Goal: Transaction & Acquisition: Purchase product/service

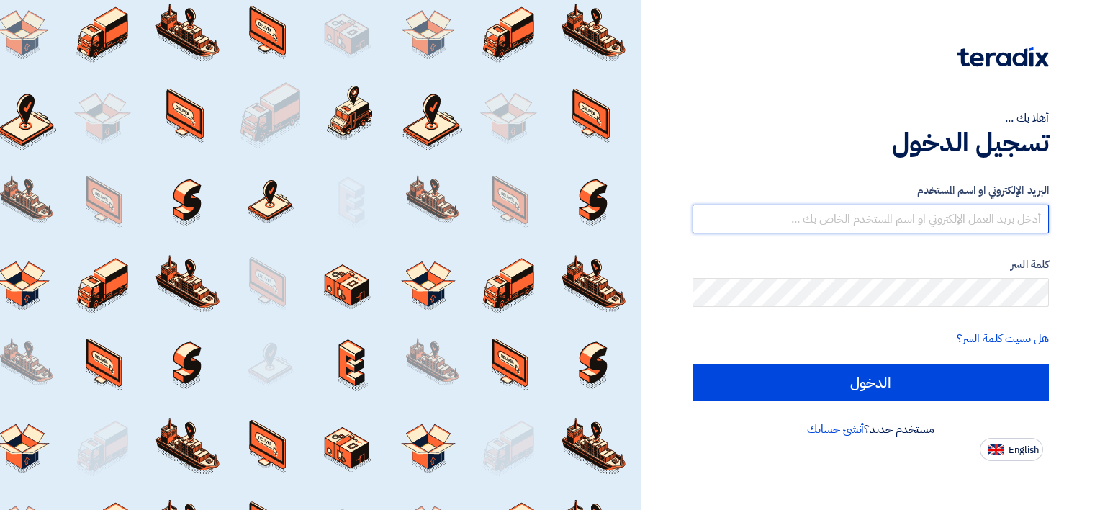
type input "[PERSON_NAME][EMAIL_ADDRESS][DOMAIN_NAME]"
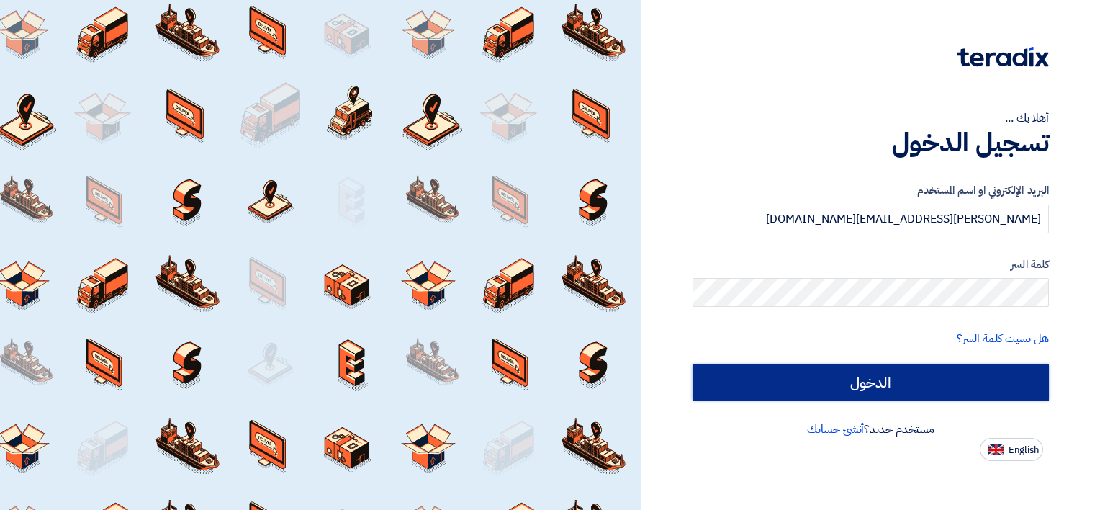
drag, startPoint x: 0, startPoint y: 0, endPoint x: 974, endPoint y: 368, distance: 1041.7
click at [974, 368] on input "الدخول" at bounding box center [870, 382] width 356 height 36
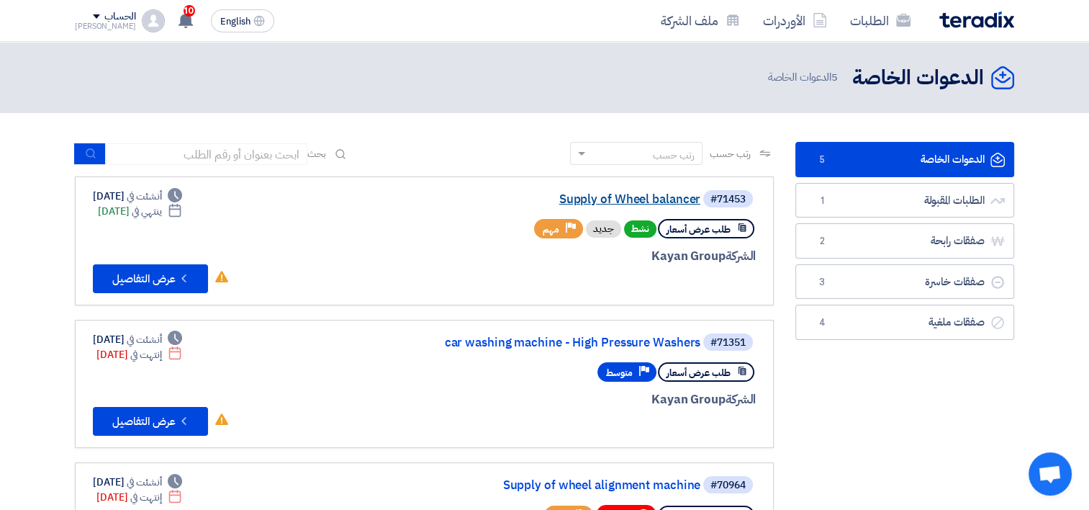
click at [621, 202] on link "Supply of Wheel balancer" at bounding box center [556, 199] width 288 height 13
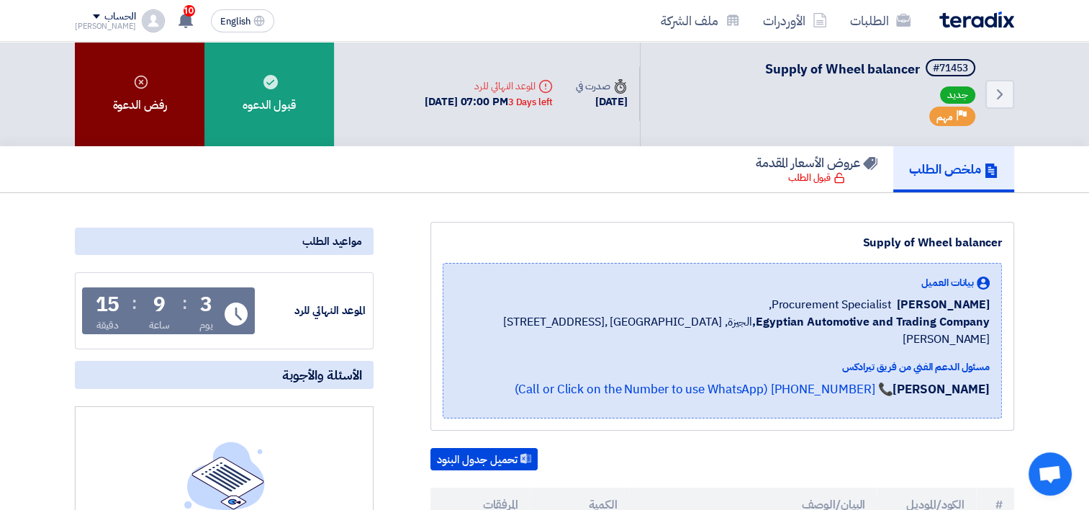
click at [122, 95] on div "رفض الدعوة" at bounding box center [140, 94] width 130 height 104
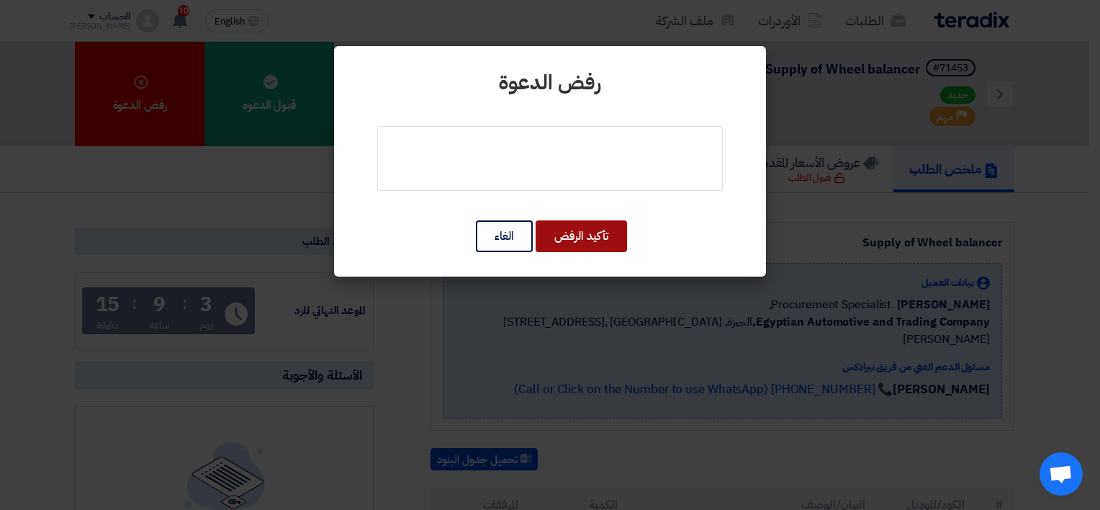
click at [596, 238] on button "تأكيد الرفض" at bounding box center [580, 236] width 91 height 32
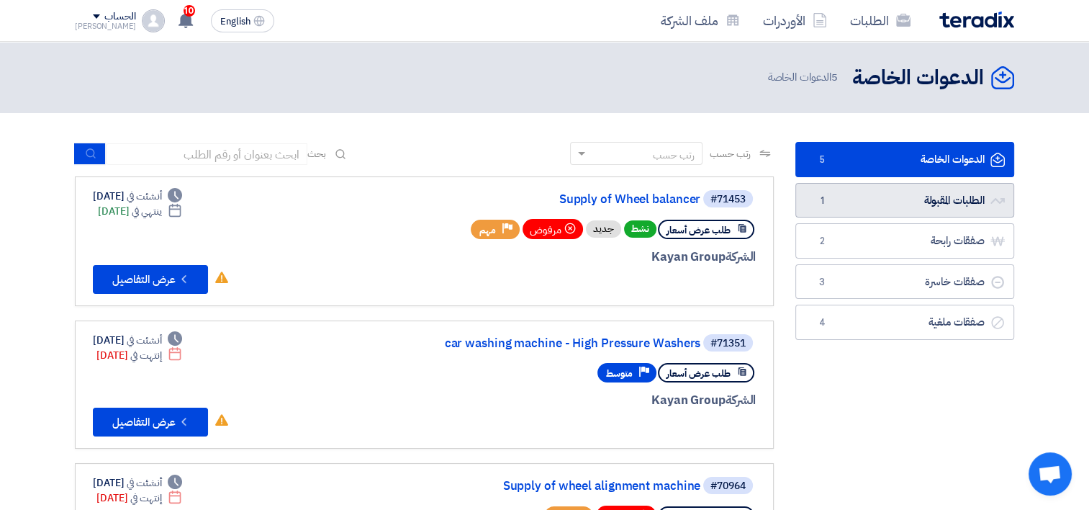
click at [896, 199] on link "الطلبات المقبولة الطلبات المقبولة 1" at bounding box center [904, 200] width 219 height 35
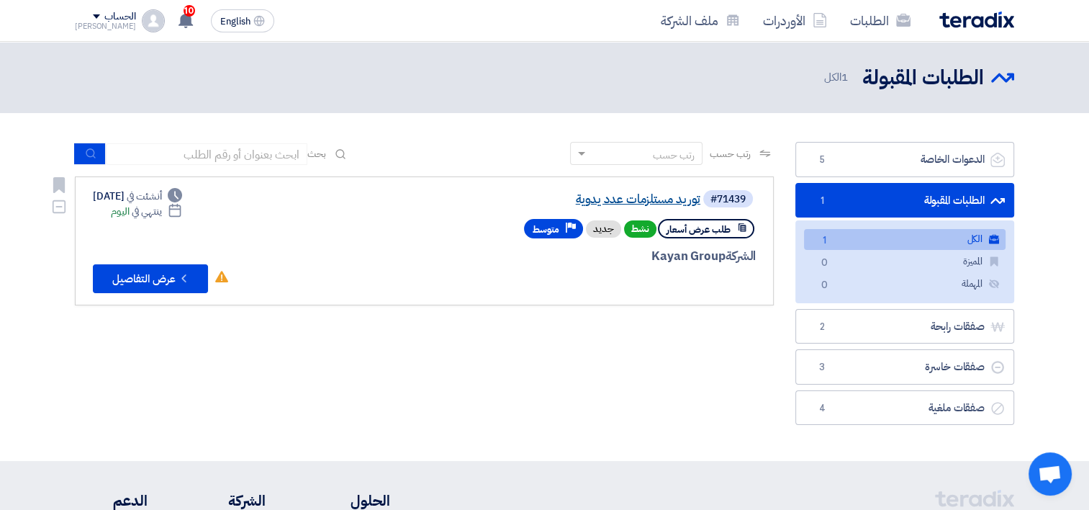
click at [668, 199] on link "توريد مستلزمات عدد يدوية" at bounding box center [556, 199] width 288 height 13
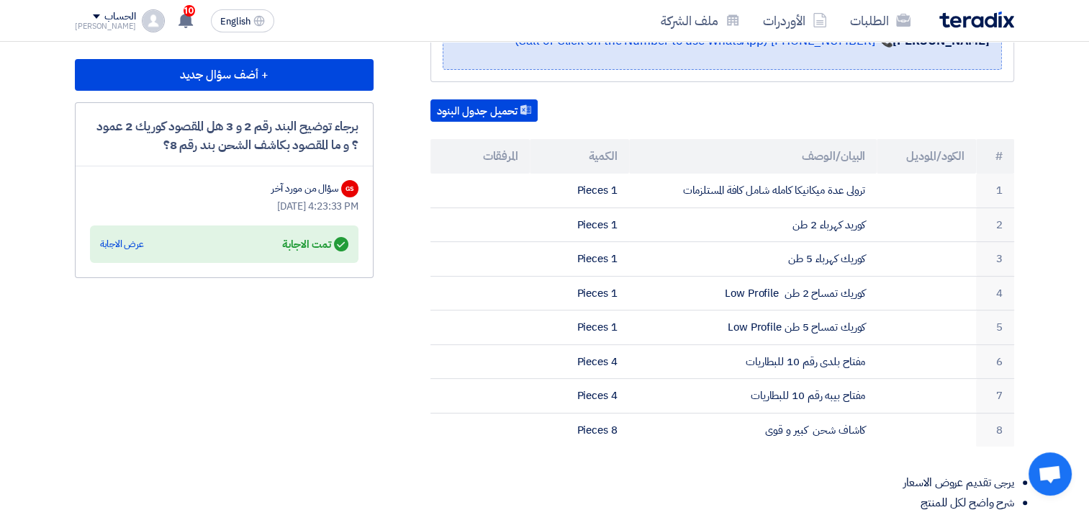
scroll to position [360, 0]
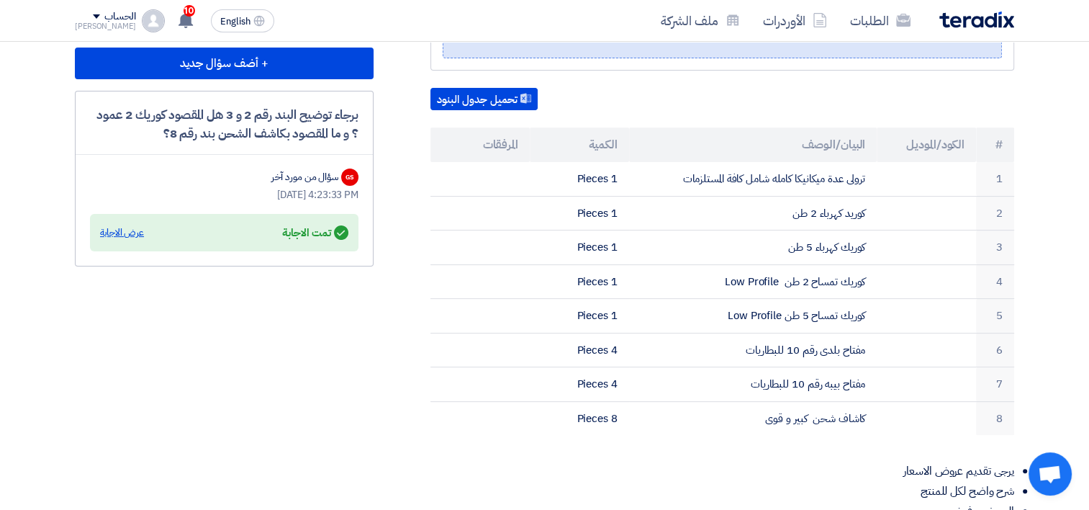
click at [128, 230] on div "عرض الاجابة" at bounding box center [122, 232] width 44 height 14
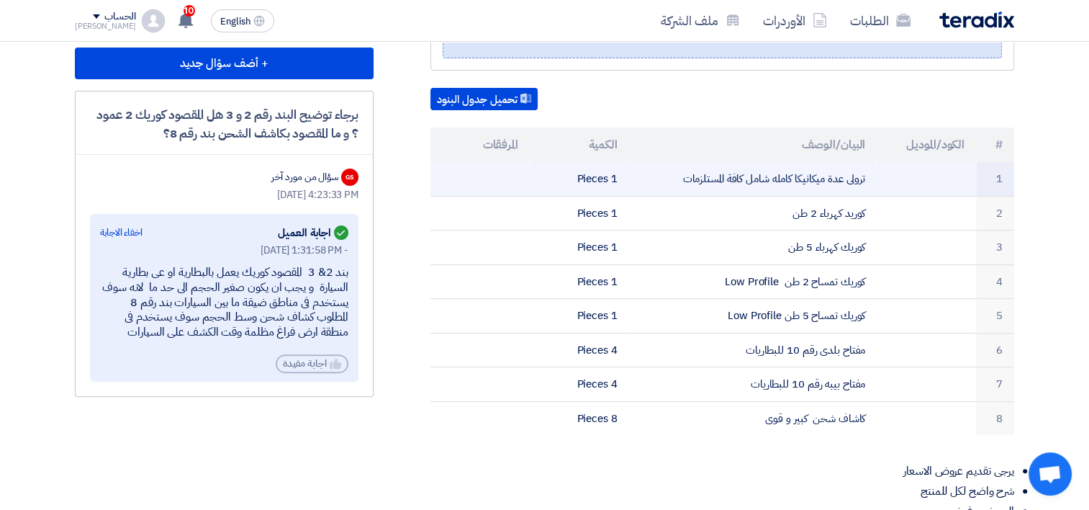
click at [829, 174] on td "ترولى عدة ميكانيكا كامله شامل كافة المستلزمات" at bounding box center [753, 179] width 248 height 34
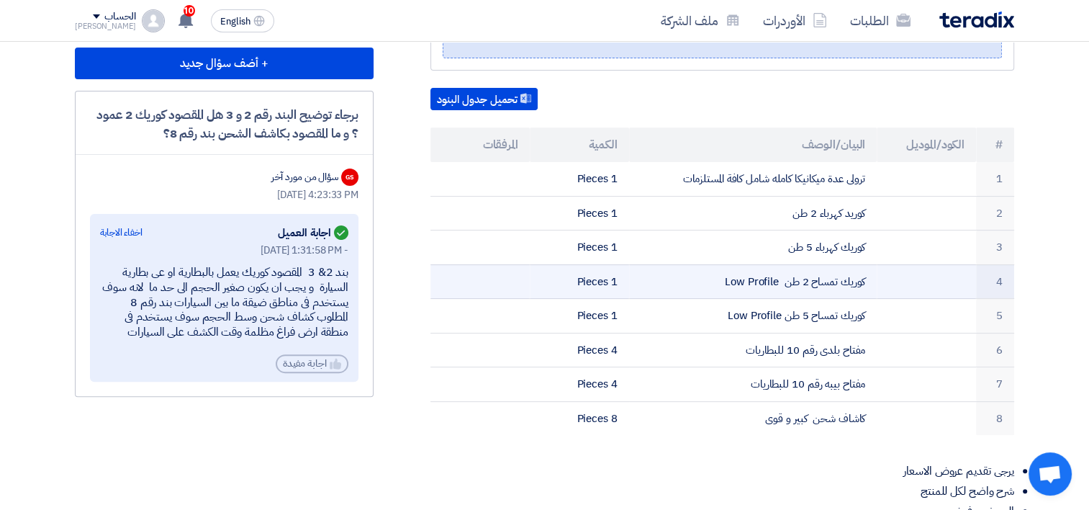
click at [812, 276] on td "كوريك تمساح 2 طن Low Profile" at bounding box center [753, 281] width 248 height 35
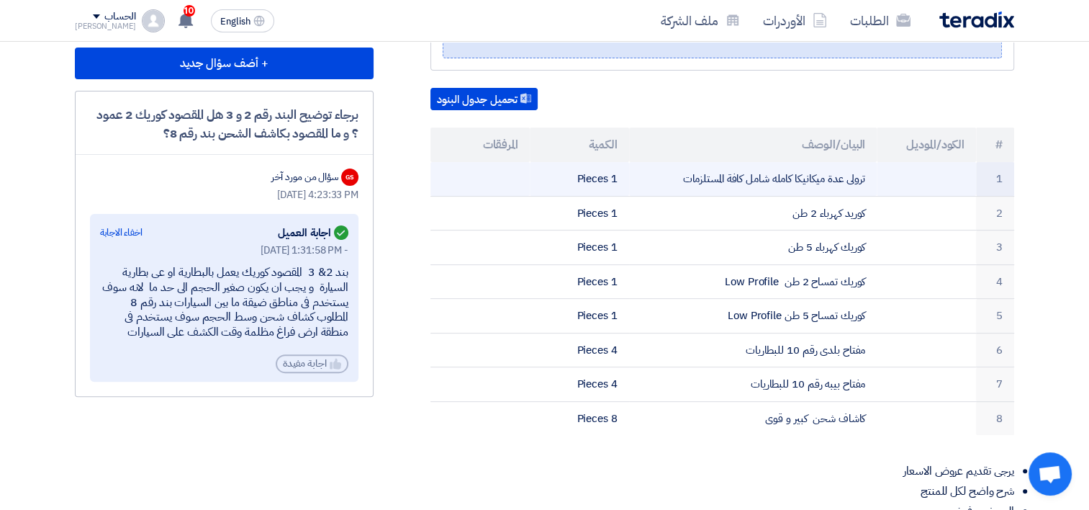
click at [806, 176] on td "ترولى عدة ميكانيكا كامله شامل كافة المستلزمات" at bounding box center [753, 179] width 248 height 34
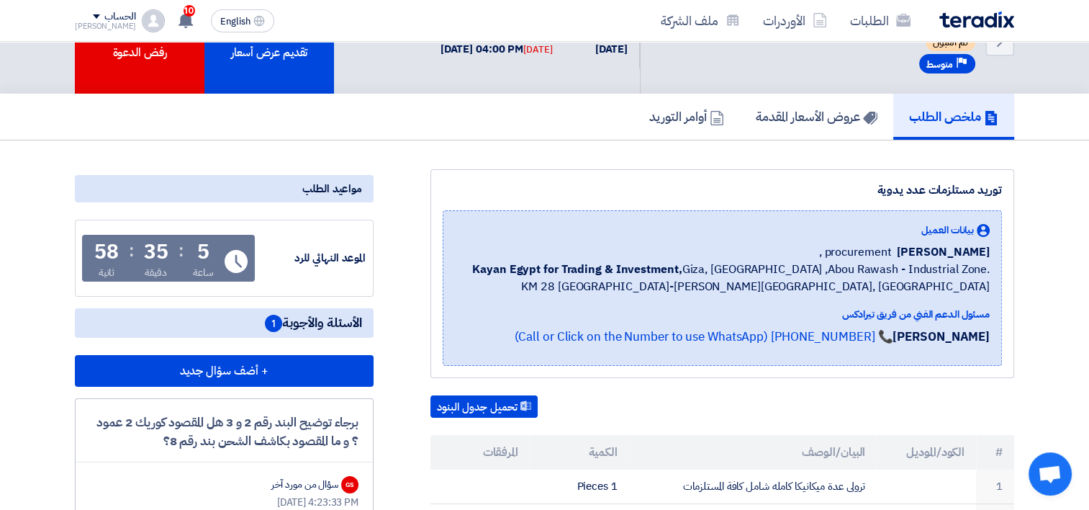
scroll to position [0, 0]
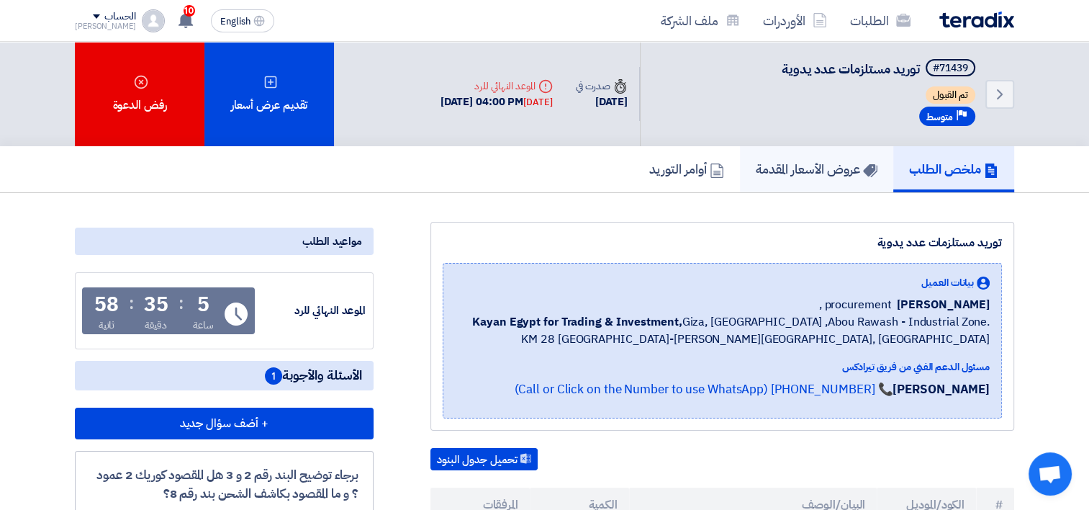
click at [811, 176] on h5 "عروض الأسعار المقدمة" at bounding box center [817, 168] width 122 height 17
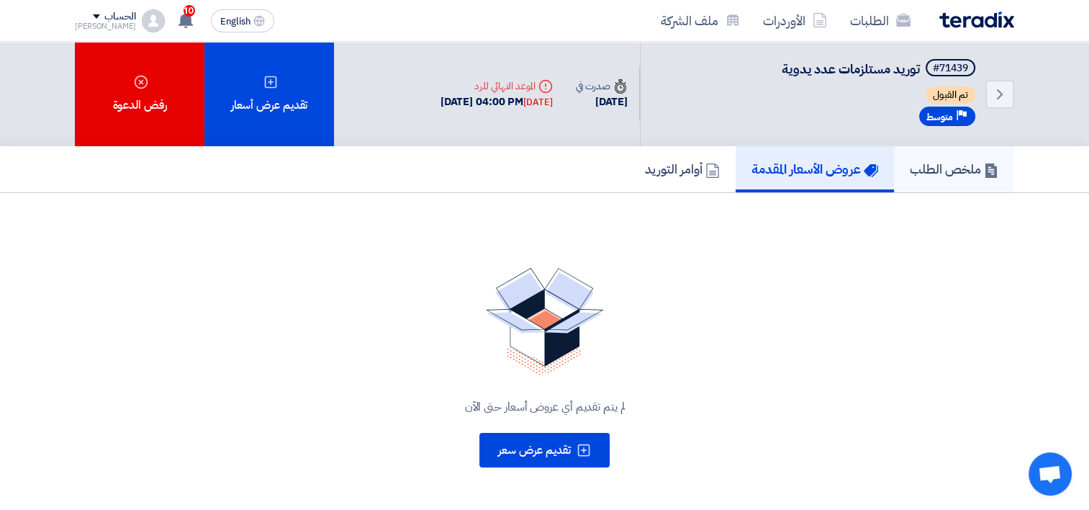
click at [951, 157] on link "ملخص الطلب" at bounding box center [954, 169] width 120 height 46
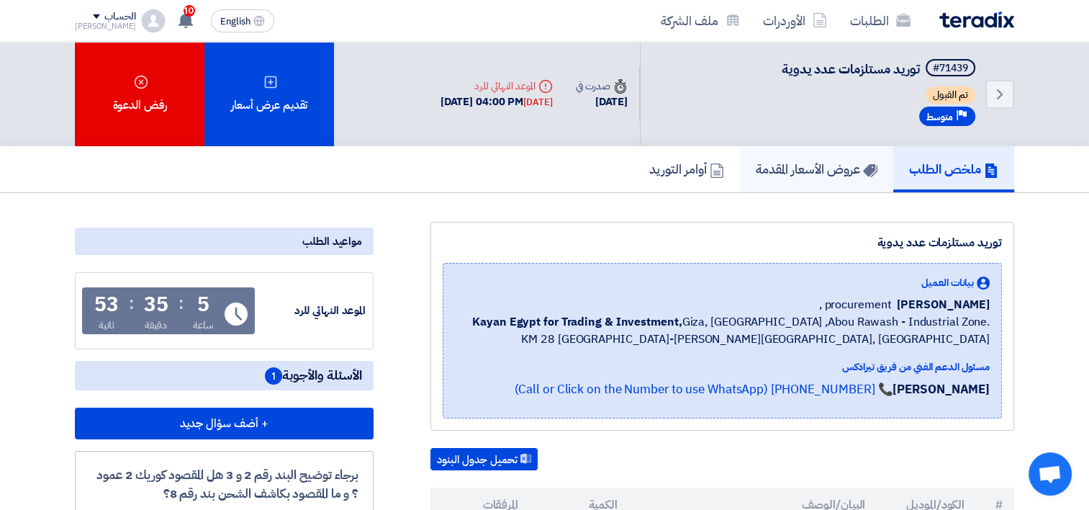
click at [838, 165] on h5 "عروض الأسعار المقدمة" at bounding box center [817, 168] width 122 height 17
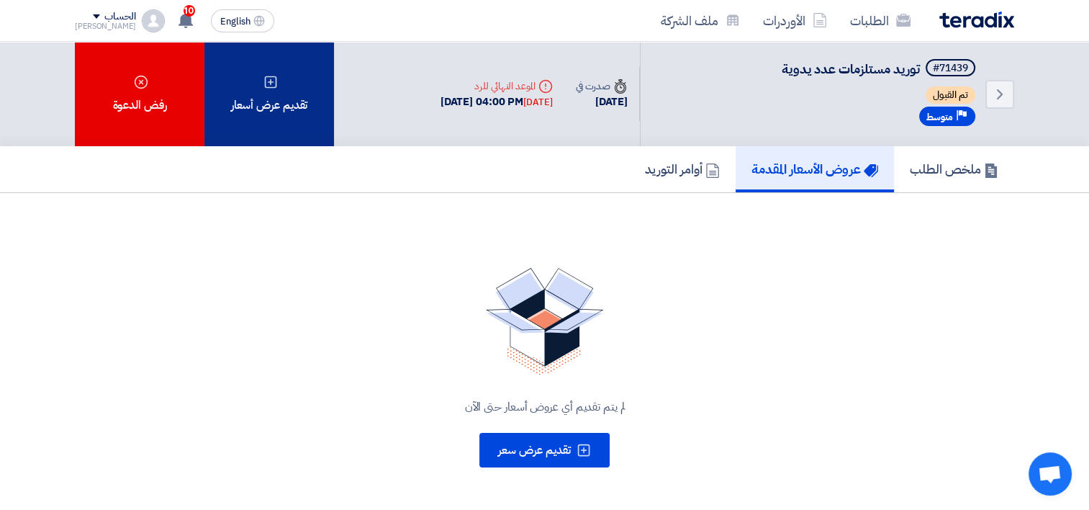
click at [294, 91] on div "تقديم عرض أسعار" at bounding box center [269, 94] width 130 height 104
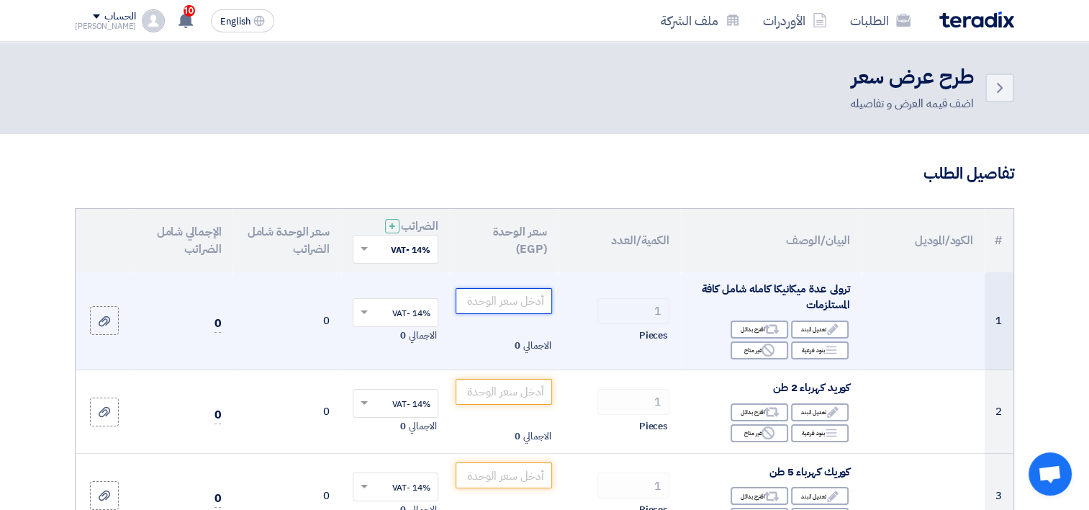
click at [501, 302] on input "number" at bounding box center [504, 301] width 97 height 26
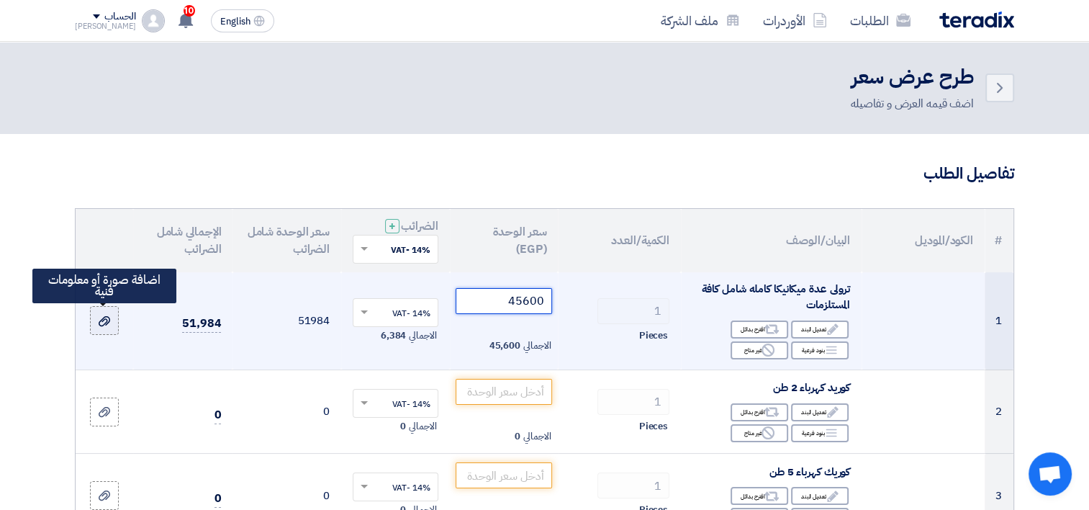
type input "45600"
click at [101, 320] on use at bounding box center [105, 321] width 12 height 10
click at [0, 0] on input "file" at bounding box center [0, 0] width 0 height 0
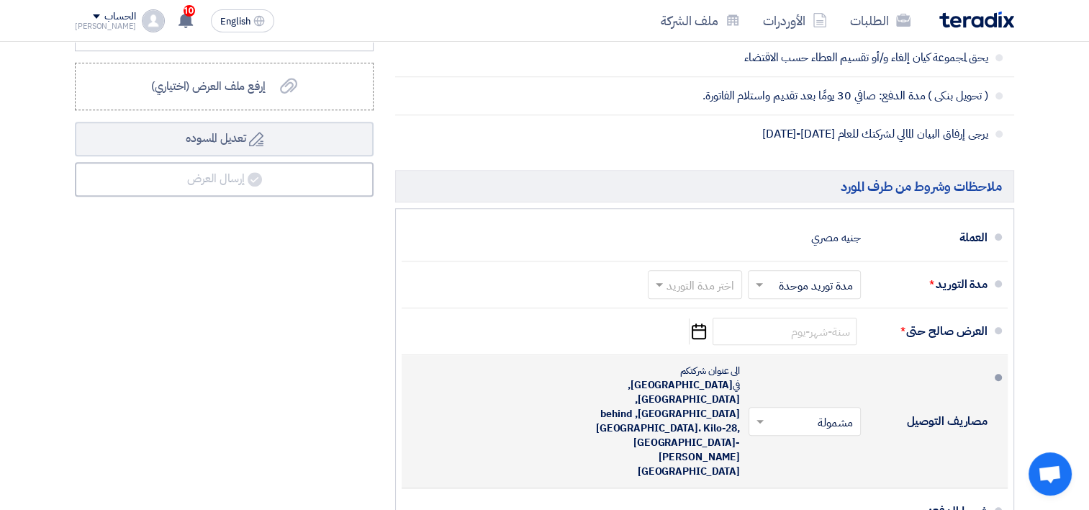
scroll to position [1223, 0]
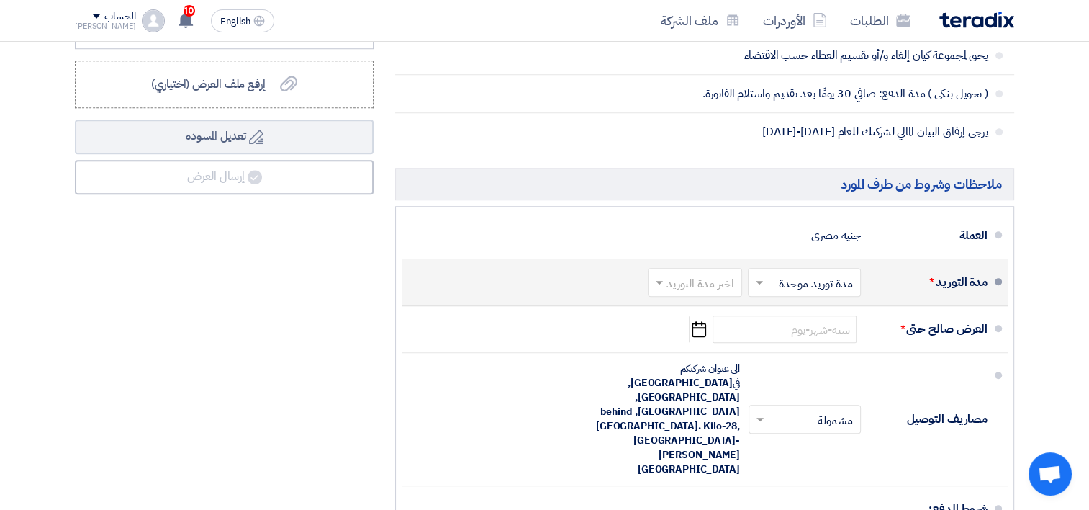
click at [688, 287] on input "text" at bounding box center [691, 283] width 87 height 21
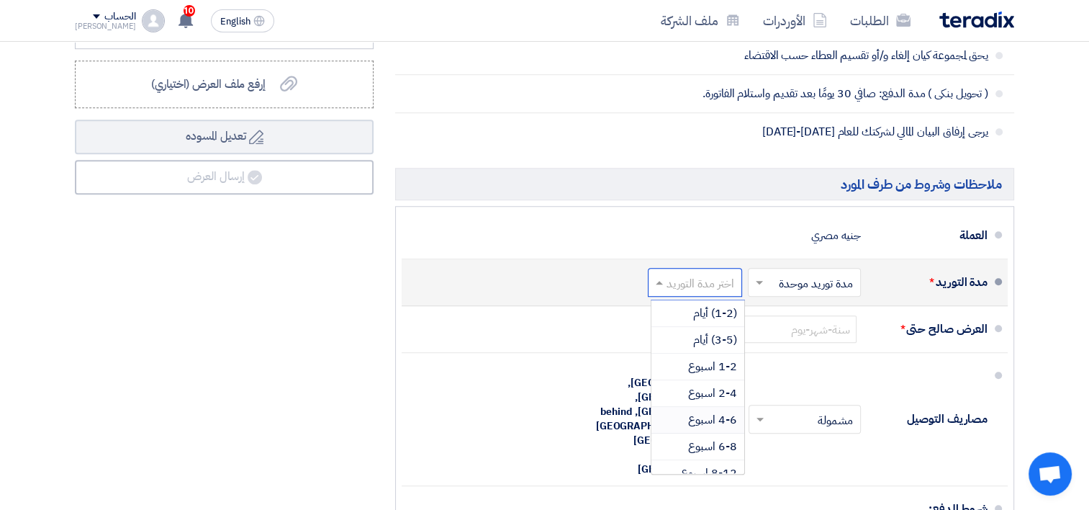
click at [720, 417] on span "4-6 اسبوع" at bounding box center [712, 419] width 49 height 17
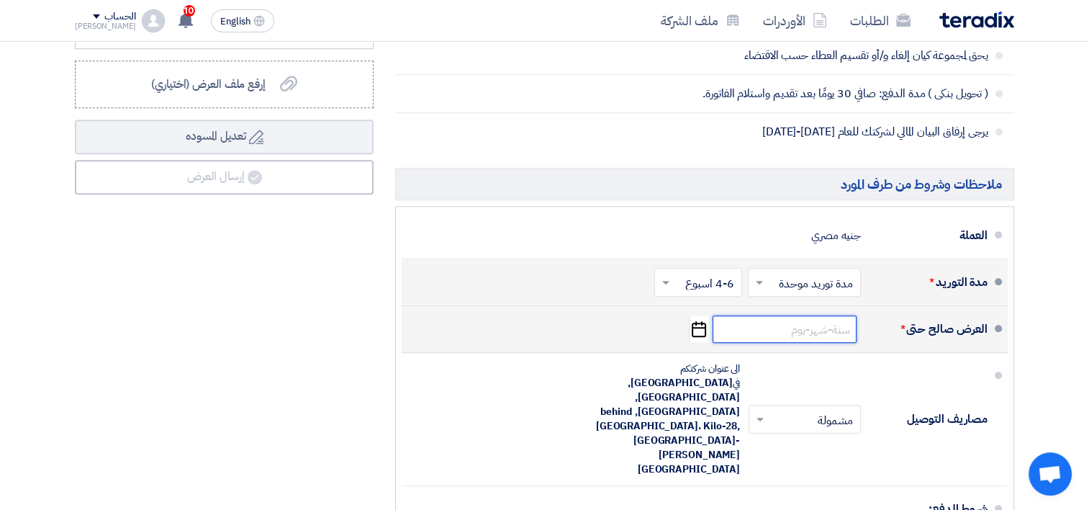
click at [798, 331] on input at bounding box center [784, 328] width 144 height 27
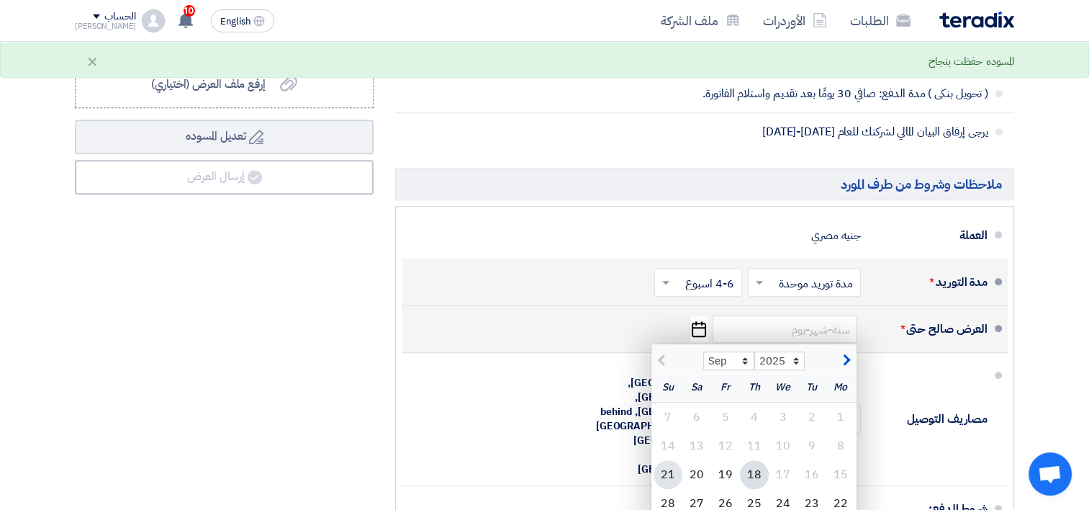
click at [671, 473] on div "21" at bounding box center [667, 474] width 29 height 29
type input "[DATE]"
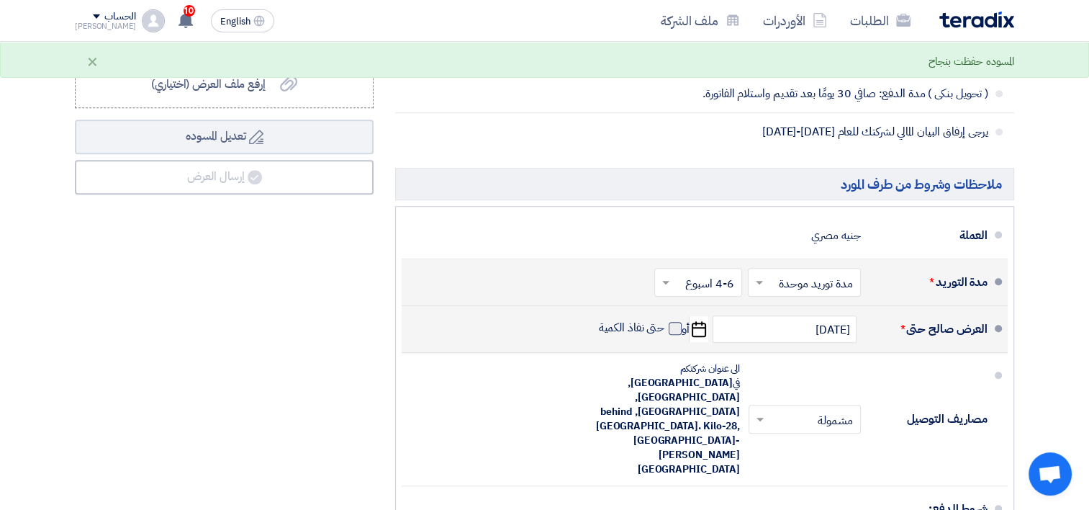
click at [668, 323] on label "حتى نفاذ الكمية" at bounding box center [640, 327] width 83 height 14
click at [665, 323] on input "حتى نفاذ الكمية" at bounding box center [630, 333] width 69 height 27
checkbox input "true"
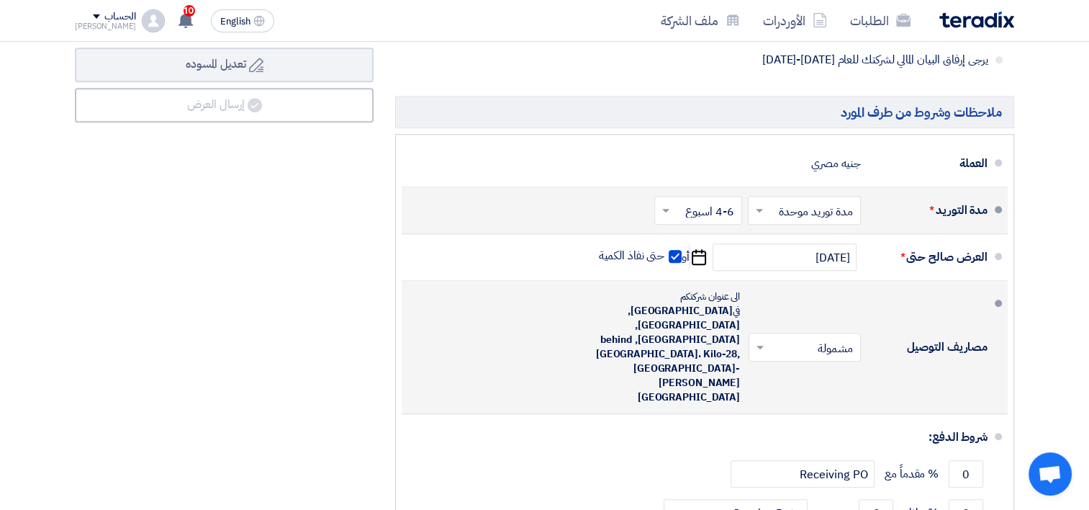
scroll to position [1367, 0]
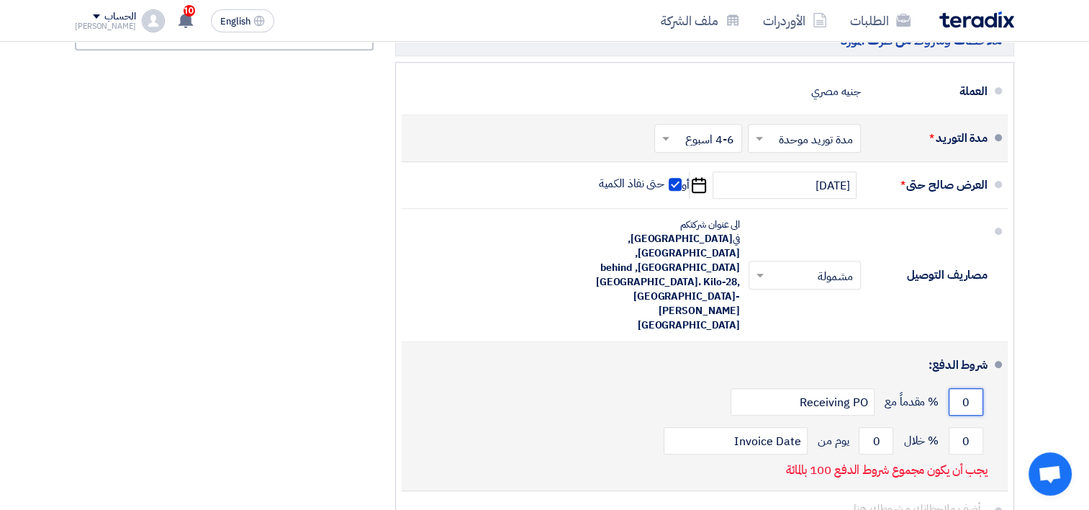
drag, startPoint x: 974, startPoint y: 340, endPoint x: 964, endPoint y: 340, distance: 9.4
click at [964, 388] on input "0" at bounding box center [965, 401] width 35 height 27
drag, startPoint x: 959, startPoint y: 376, endPoint x: 971, endPoint y: 376, distance: 12.2
click at [971, 427] on input "0" at bounding box center [965, 440] width 35 height 27
type input "100"
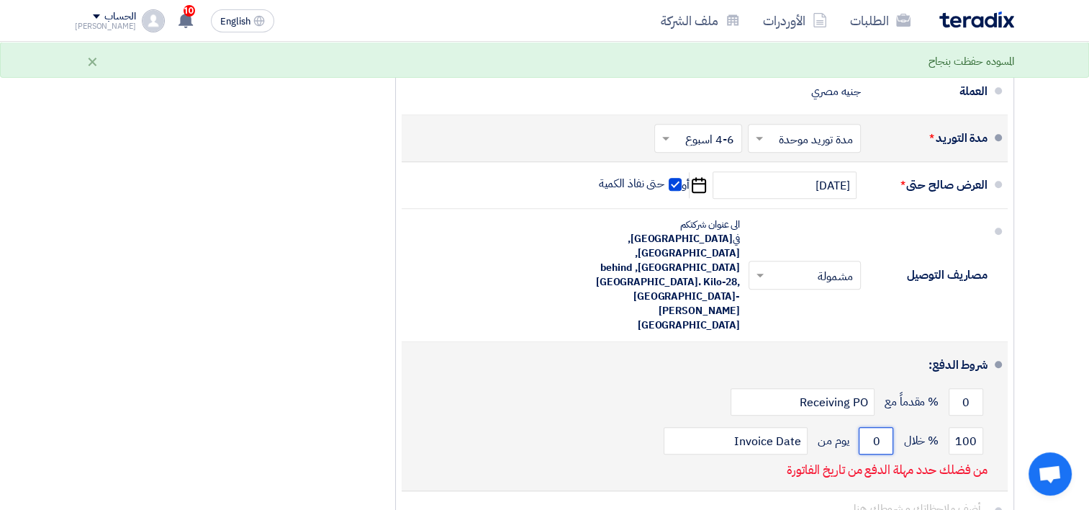
drag, startPoint x: 880, startPoint y: 382, endPoint x: 870, endPoint y: 382, distance: 10.1
click at [870, 427] on input "0" at bounding box center [876, 440] width 35 height 27
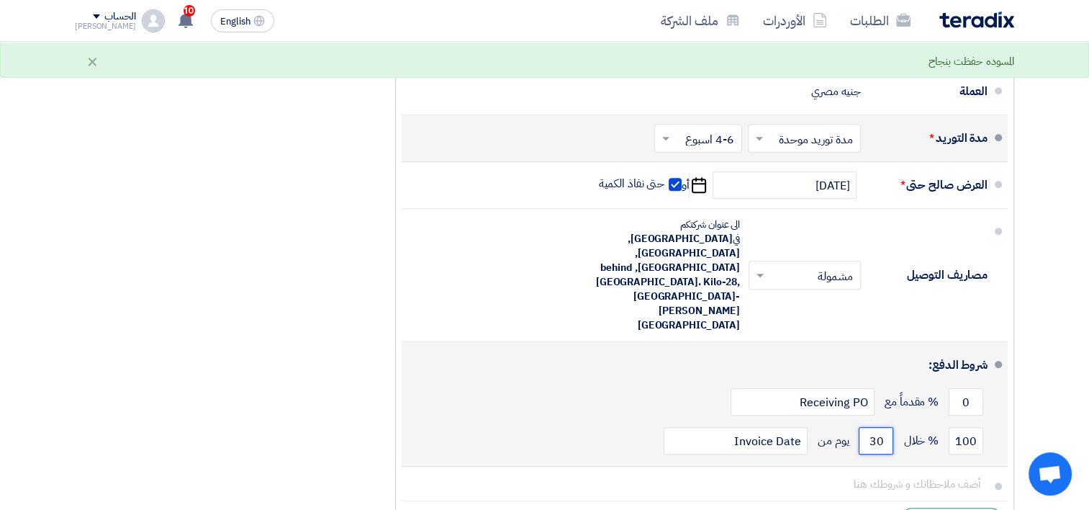
scroll to position [1439, 0]
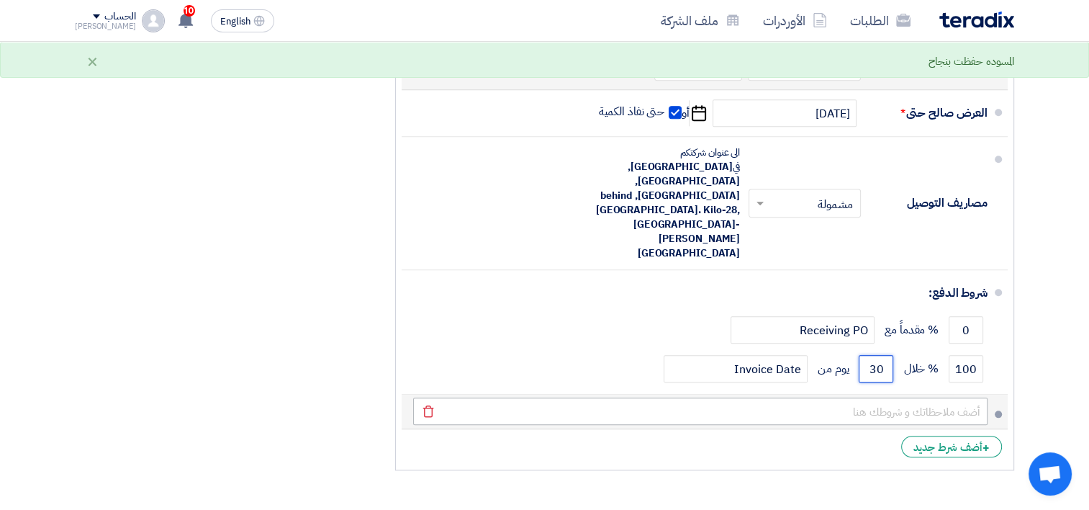
type input "30"
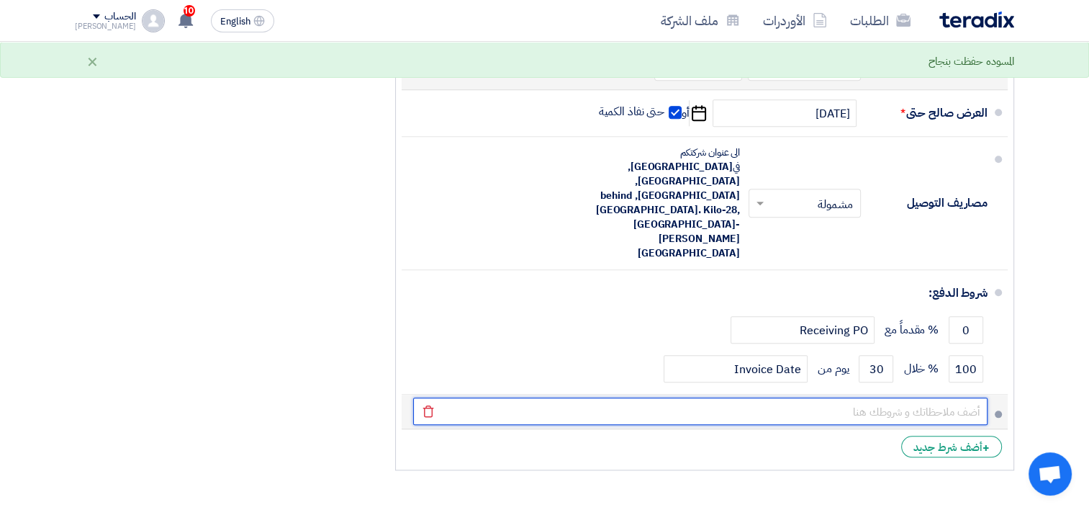
click at [914, 397] on input "text" at bounding box center [700, 410] width 574 height 27
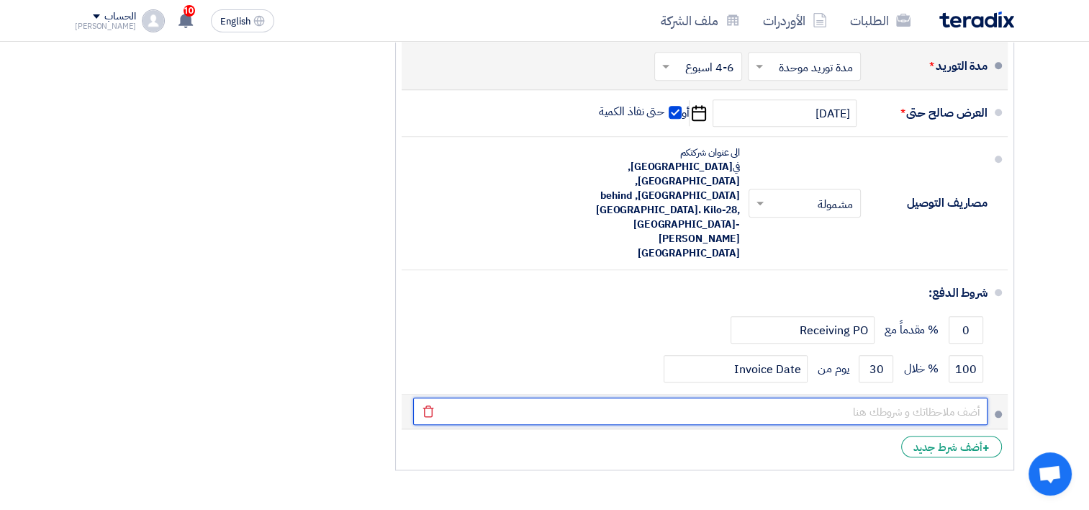
type input "سوف نقوم بالتوريد لكم عن طريق الموزعين المعتمدين لنا مع الالتزام بكل الشروط الم…"
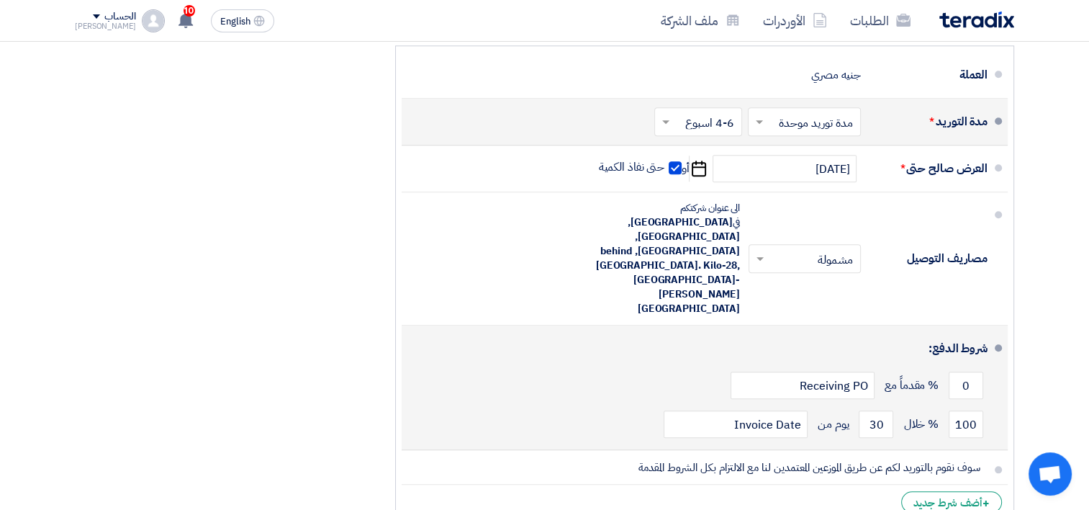
scroll to position [1295, 0]
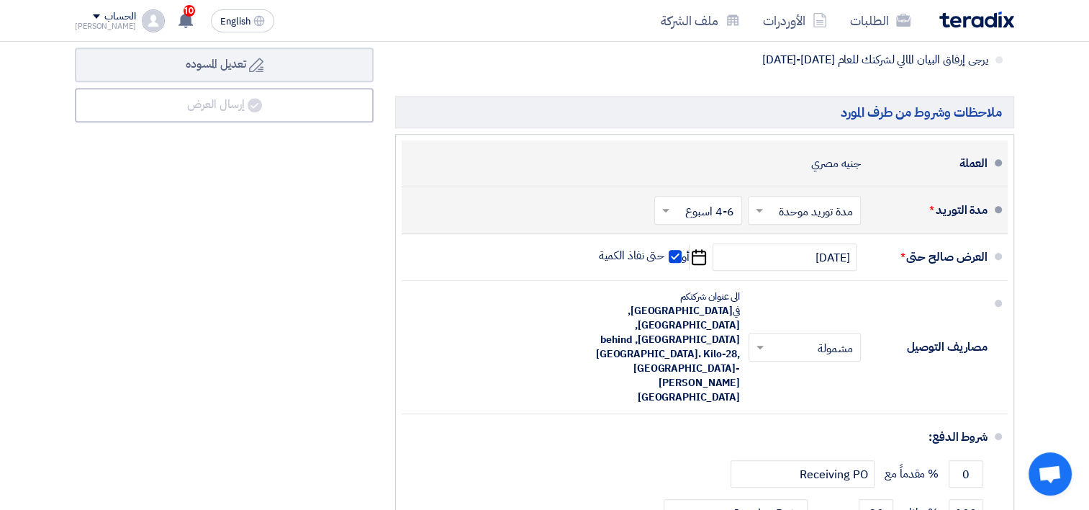
click at [829, 164] on div "جنيه مصري" at bounding box center [836, 163] width 50 height 27
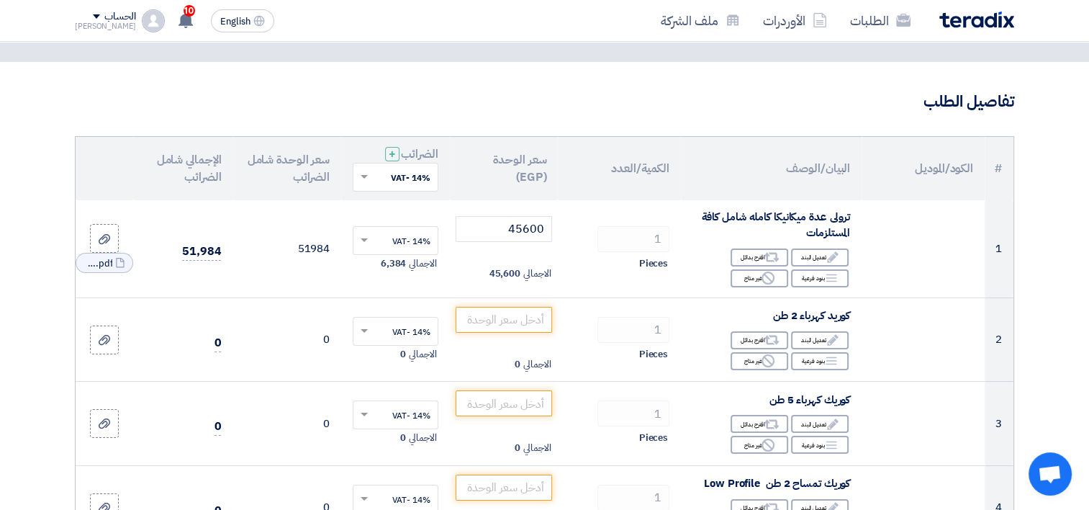
scroll to position [0, 0]
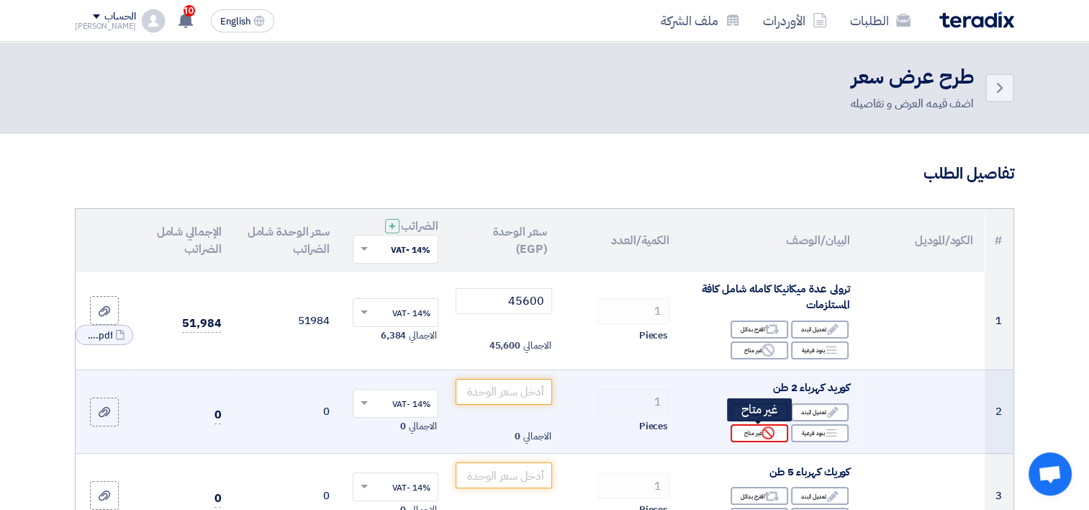
click at [754, 427] on div "Reject غير متاح" at bounding box center [759, 433] width 58 height 18
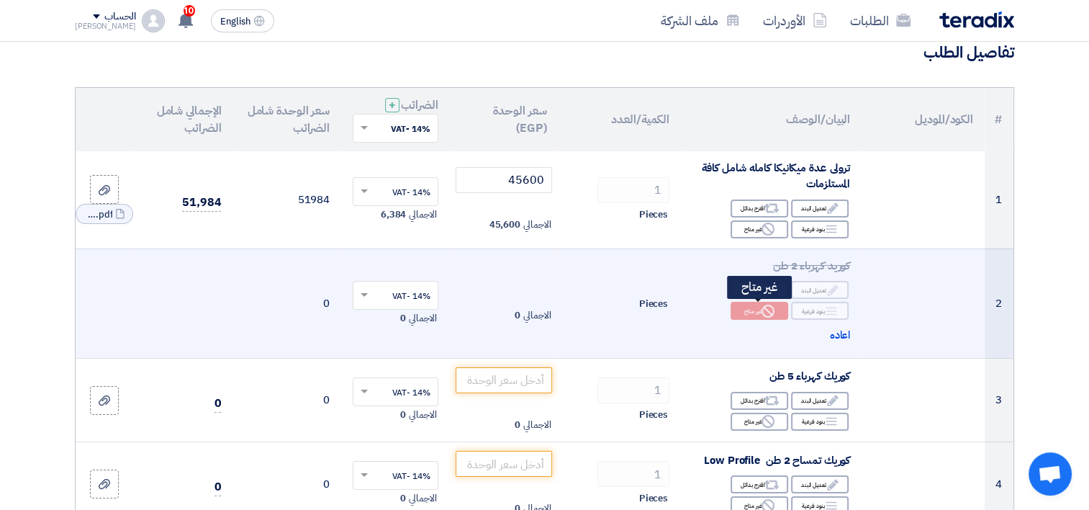
scroll to position [144, 0]
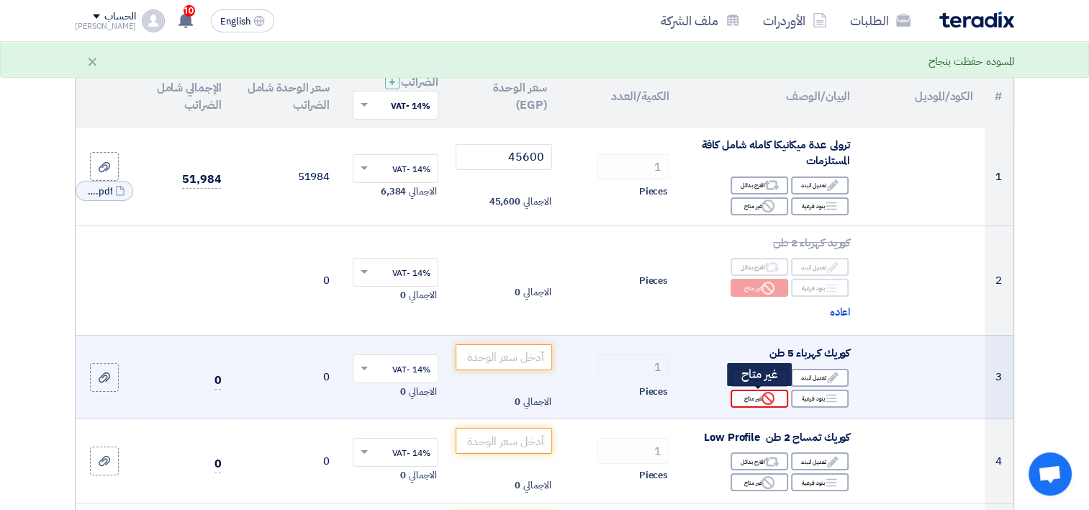
click at [764, 403] on use at bounding box center [767, 397] width 13 height 13
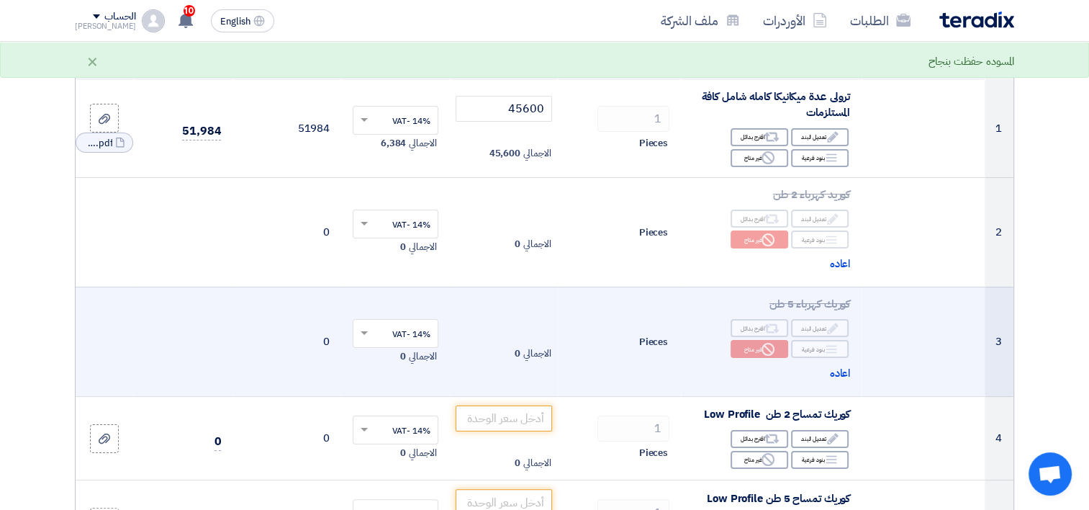
scroll to position [216, 0]
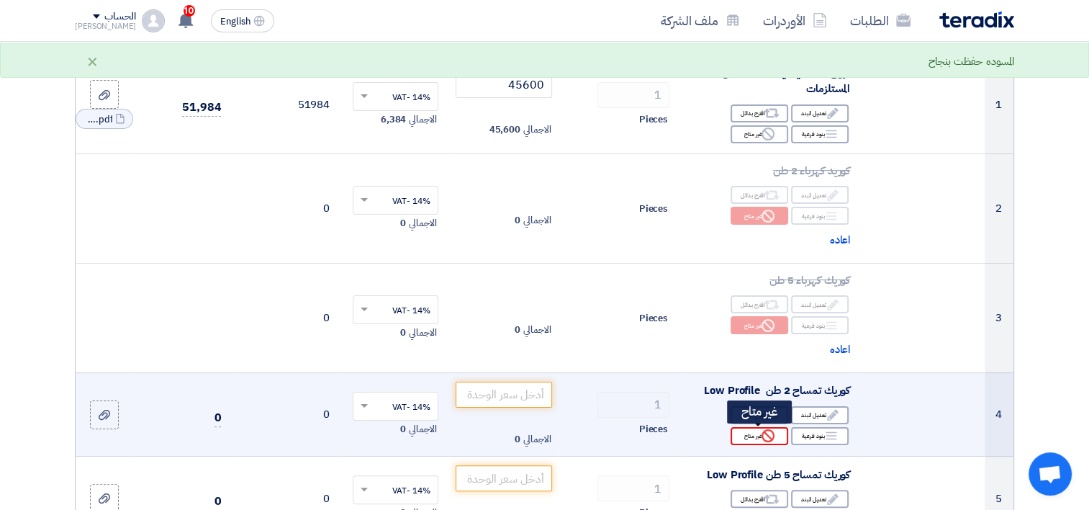
click at [764, 438] on icon "Reject" at bounding box center [767, 435] width 13 height 13
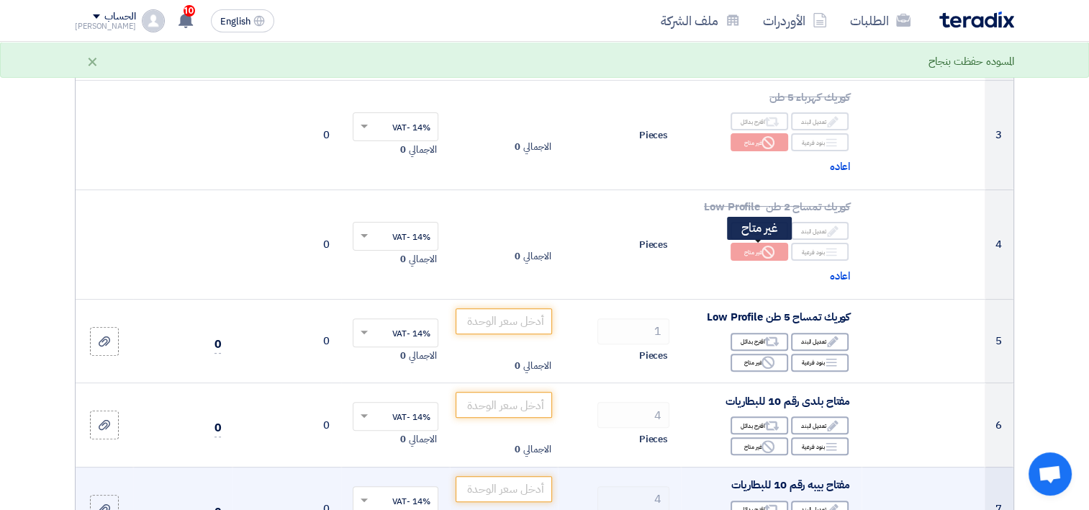
scroll to position [432, 0]
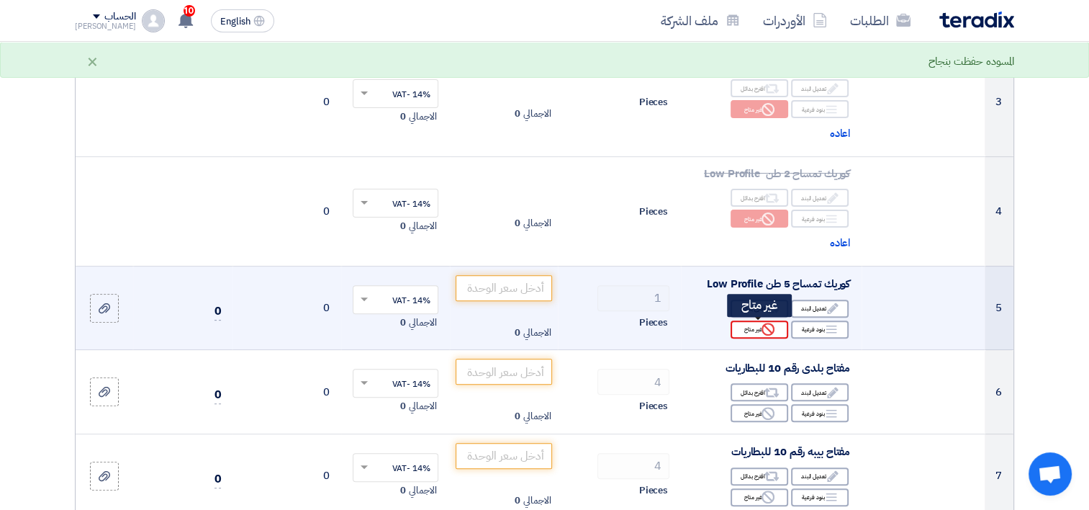
click at [759, 332] on div "Reject غير متاح" at bounding box center [759, 329] width 58 height 18
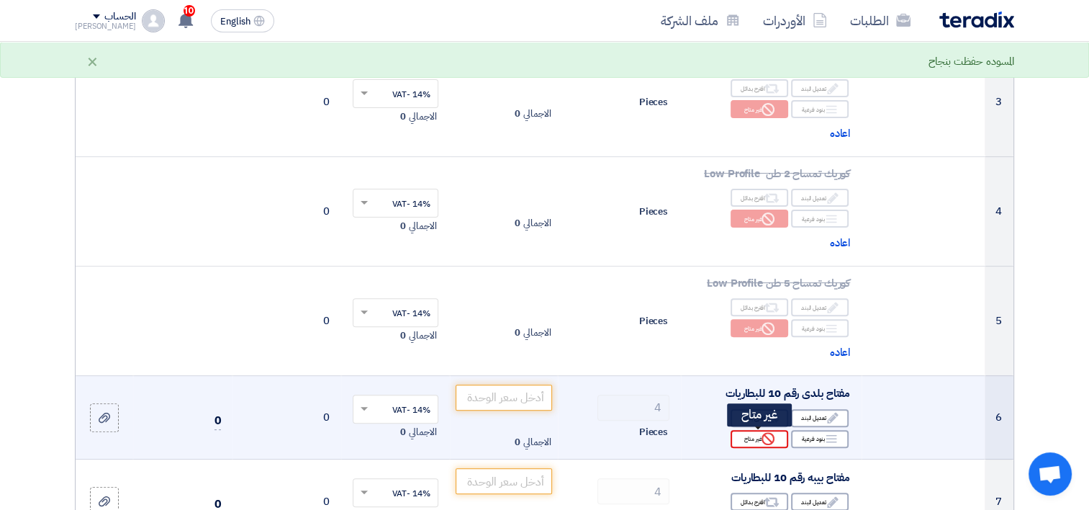
click at [751, 433] on div "Reject غير متاح" at bounding box center [759, 439] width 58 height 18
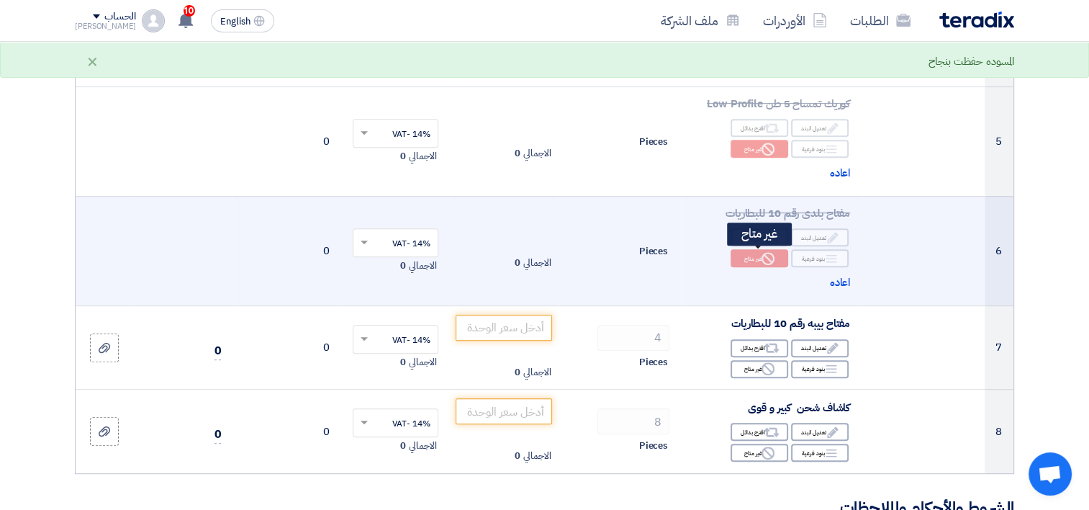
scroll to position [648, 0]
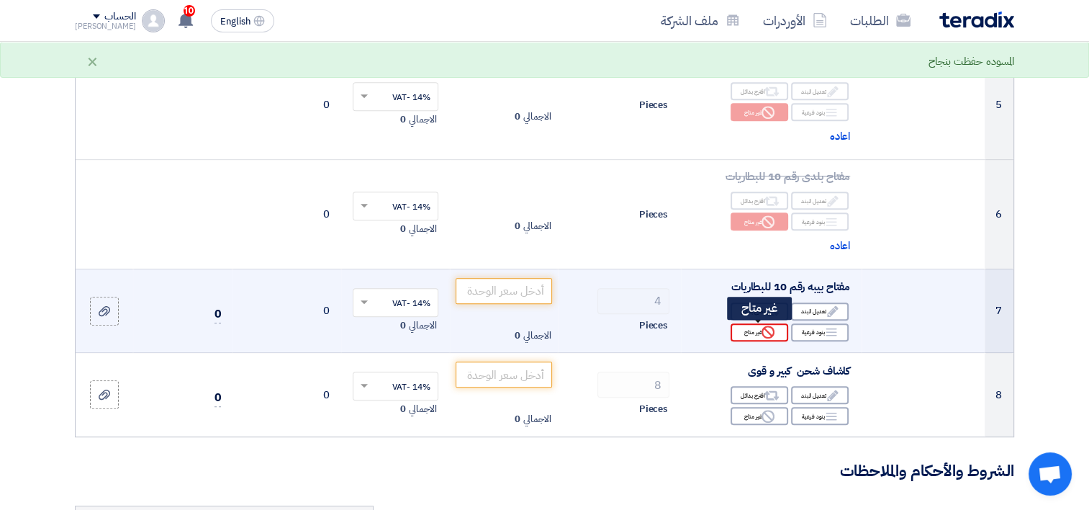
click at [766, 332] on icon "Reject" at bounding box center [767, 331] width 13 height 13
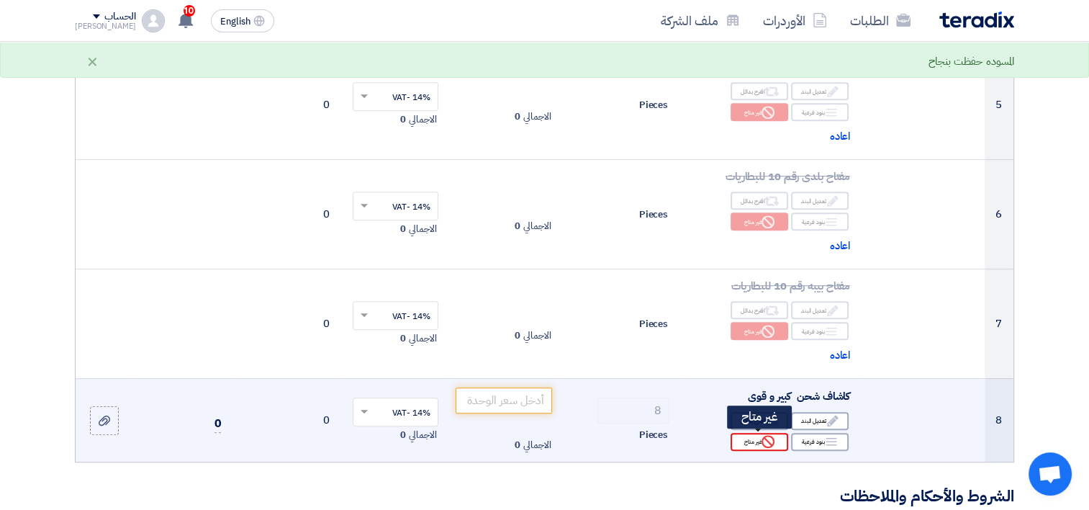
click at [751, 439] on div "Reject غير متاح" at bounding box center [759, 442] width 58 height 18
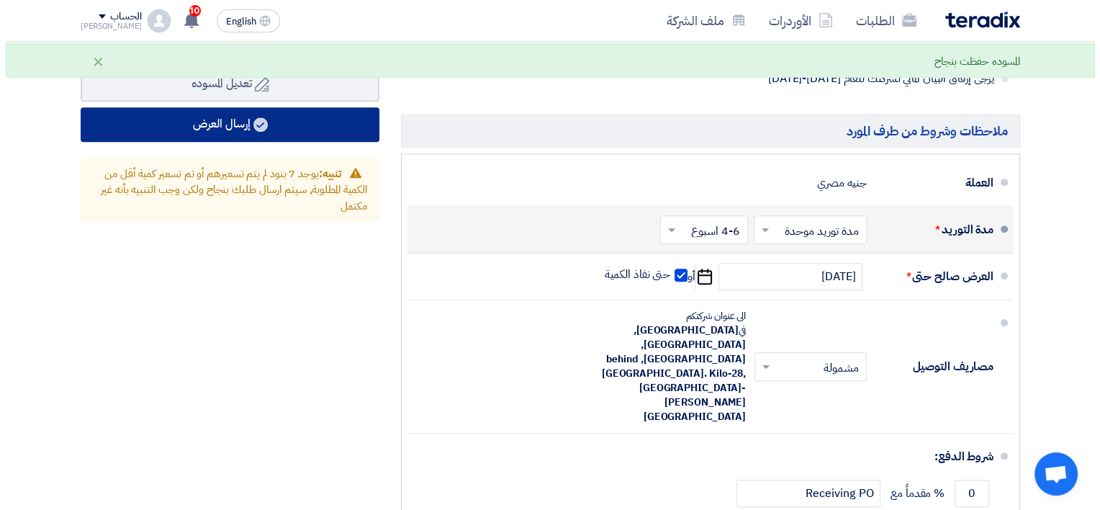
scroll to position [1367, 0]
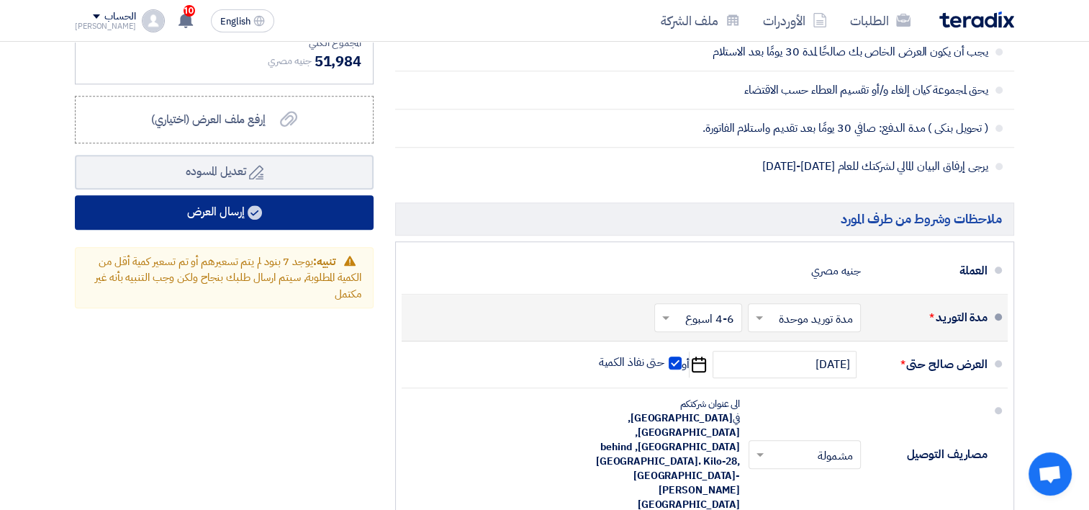
click at [242, 199] on button "إرسال العرض" at bounding box center [224, 212] width 299 height 35
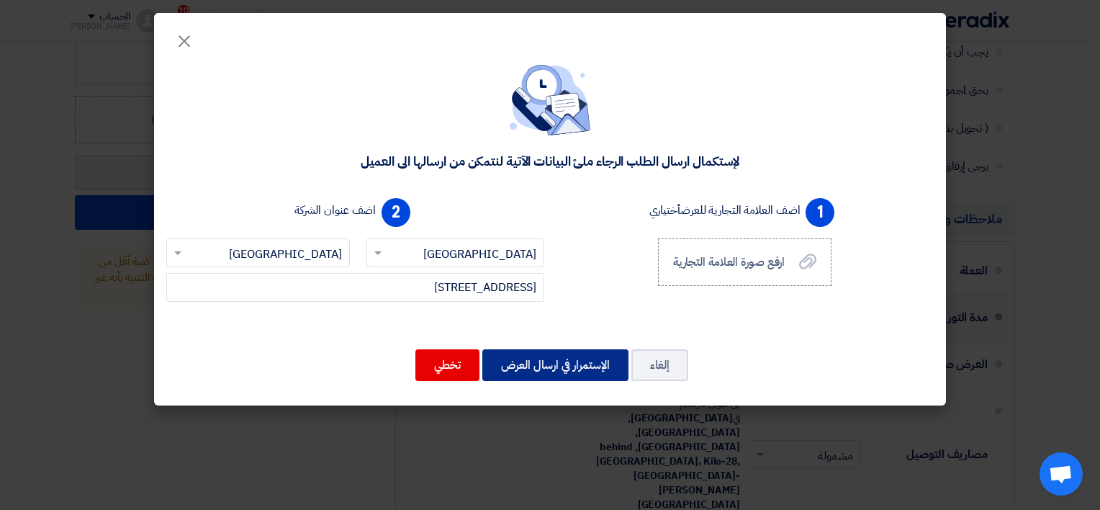
click at [577, 366] on button "الإستمرار في ارسال العرض" at bounding box center [555, 365] width 146 height 32
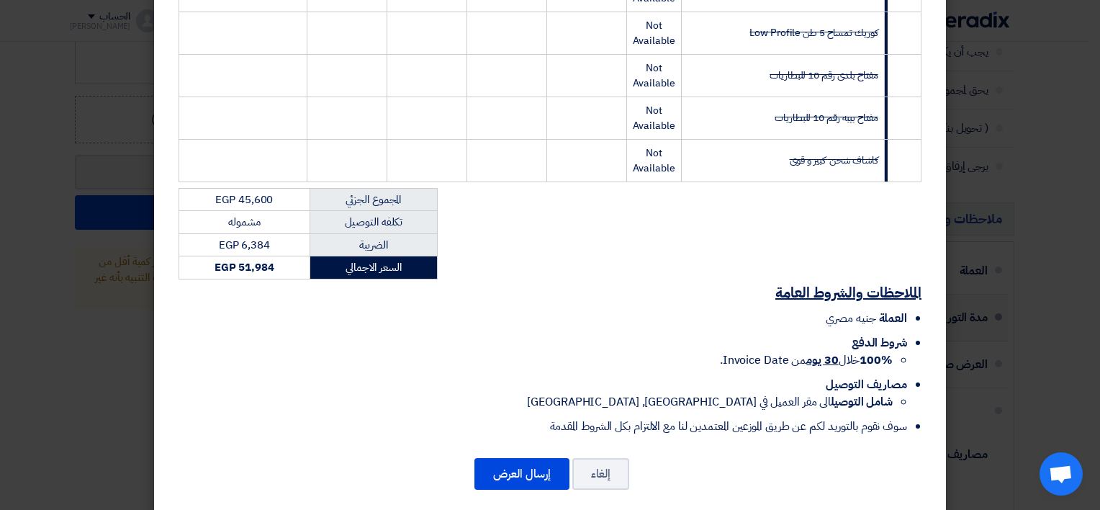
scroll to position [456, 0]
click at [499, 459] on button "إرسال العرض" at bounding box center [521, 473] width 95 height 32
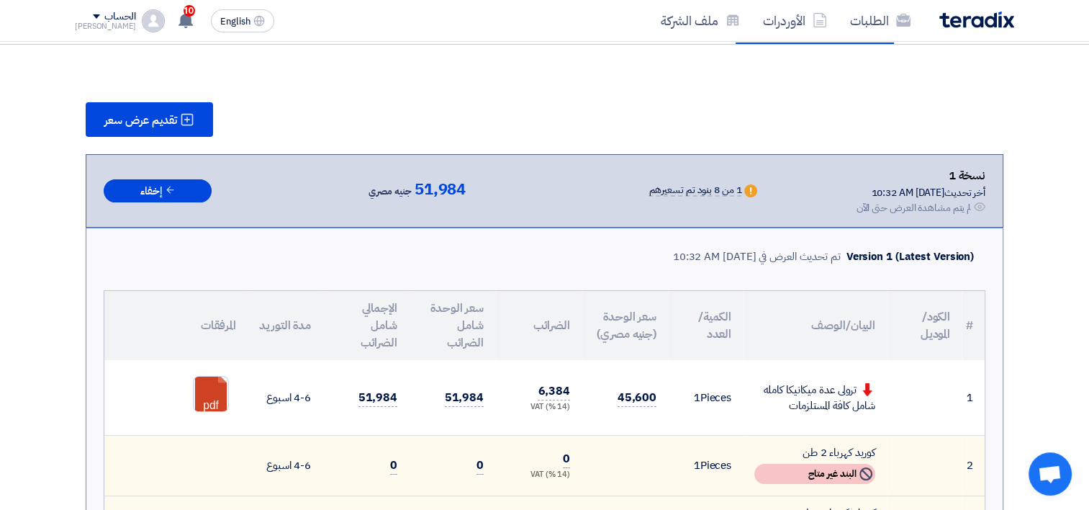
scroll to position [1287, 0]
